Goal: Task Accomplishment & Management: Complete application form

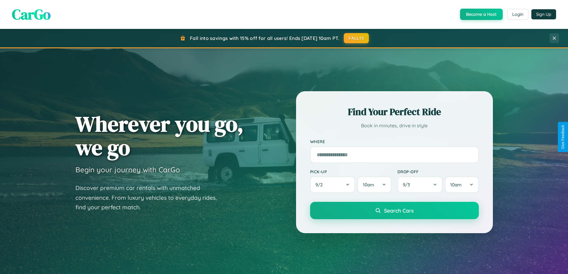
scroll to position [1147, 0]
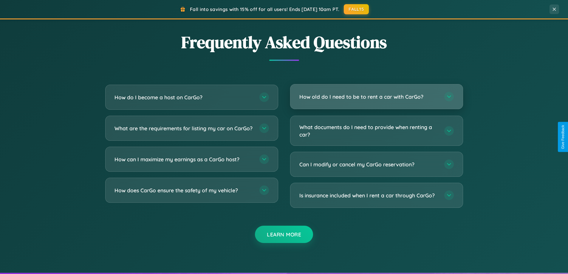
click at [376, 97] on h3 "How old do I need to be to rent a car with CarGo?" at bounding box center [368, 96] width 139 height 7
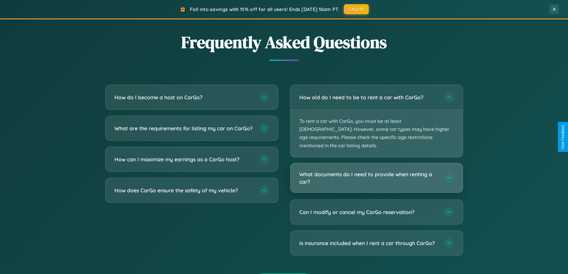
click at [376, 170] on h3 "What documents do I need to provide when renting a car?" at bounding box center [368, 177] width 139 height 15
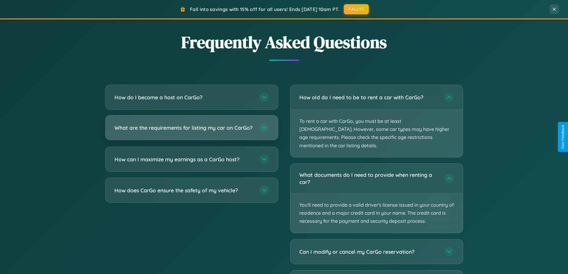
click at [191, 130] on h3 "What are the requirements for listing my car on CarGo?" at bounding box center [183, 127] width 139 height 7
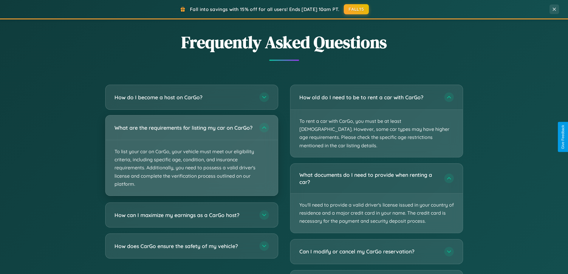
scroll to position [410, 0]
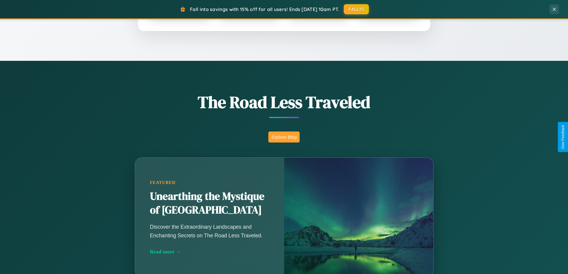
click at [284, 137] on button "Explore Blog" at bounding box center [283, 136] width 31 height 11
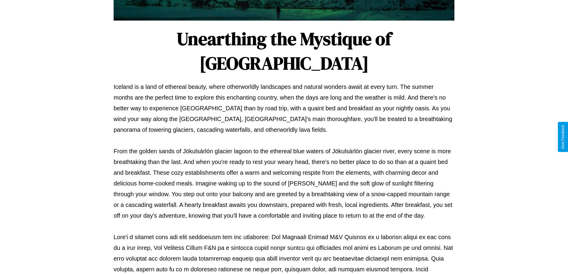
scroll to position [193, 0]
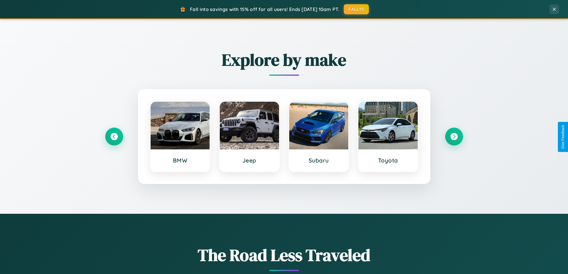
scroll to position [257, 0]
click at [454, 137] on icon at bounding box center [454, 137] width 8 height 8
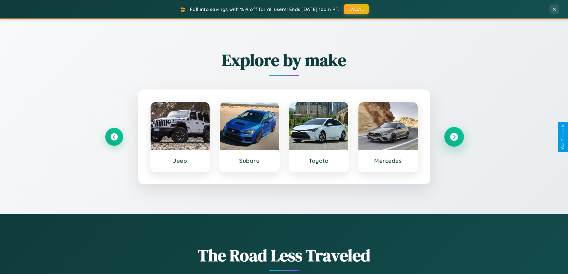
click at [454, 137] on icon at bounding box center [454, 137] width 8 height 8
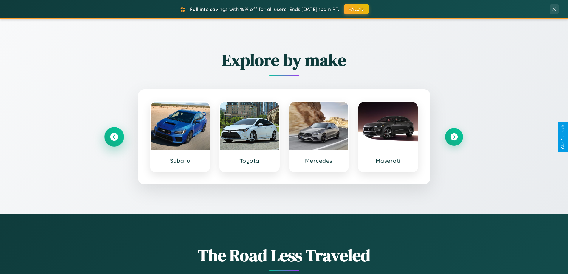
click at [114, 137] on icon at bounding box center [114, 137] width 8 height 8
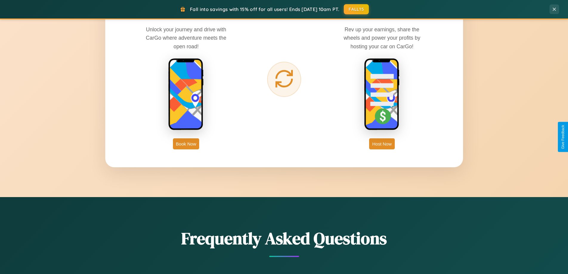
scroll to position [957, 0]
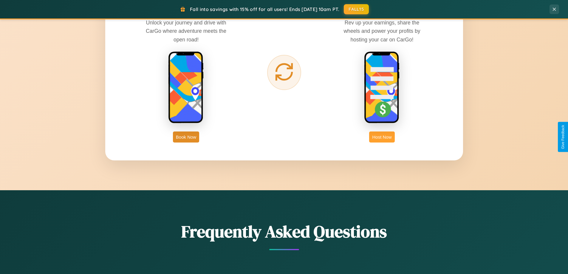
click at [382, 137] on button "Host Now" at bounding box center [381, 136] width 25 height 11
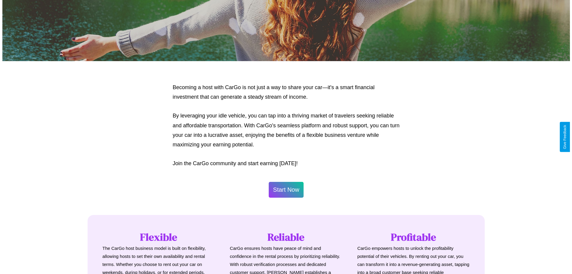
scroll to position [621, 0]
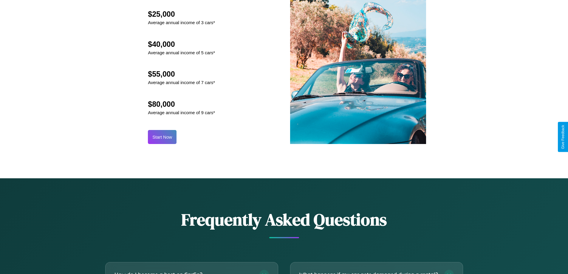
click at [162, 137] on button "Start Now" at bounding box center [162, 137] width 29 height 14
